Goal: Navigation & Orientation: Find specific page/section

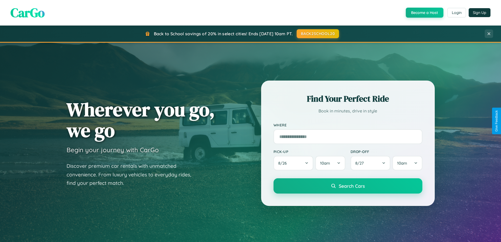
scroll to position [1011, 0]
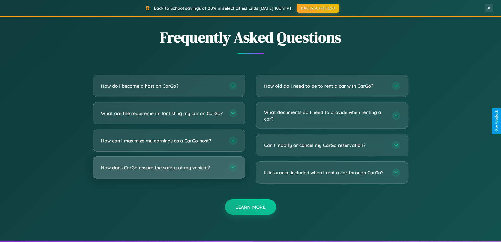
click at [169, 171] on h3 "How does CarGo ensure the safety of my vehicle?" at bounding box center [162, 167] width 122 height 7
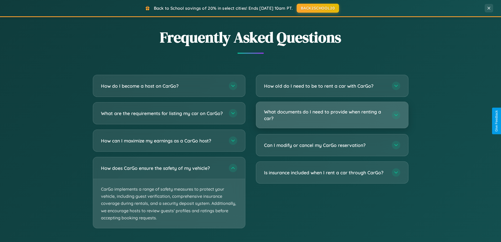
click at [332, 115] on h3 "What documents do I need to provide when renting a car?" at bounding box center [325, 114] width 122 height 13
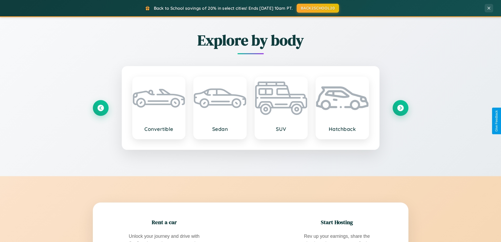
scroll to position [0, 0]
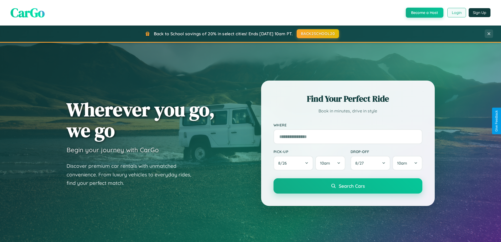
click at [456, 13] on button "Login" at bounding box center [456, 12] width 19 height 9
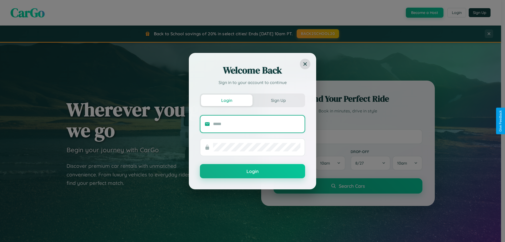
click at [256, 124] on input "text" at bounding box center [256, 124] width 87 height 8
type input "**********"
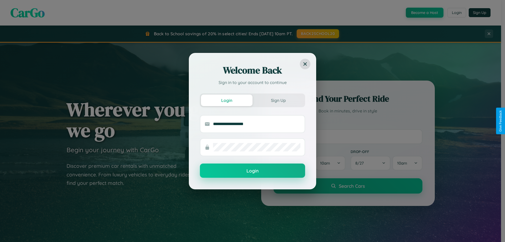
click at [252, 171] on button "Login" at bounding box center [252, 170] width 105 height 14
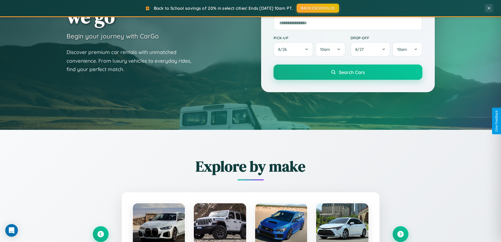
scroll to position [844, 0]
